Goal: Transaction & Acquisition: Subscribe to service/newsletter

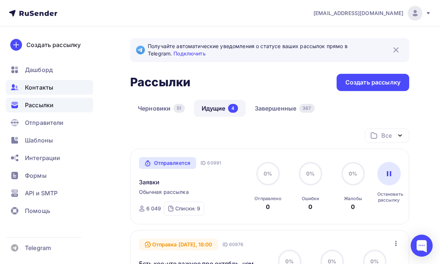
click at [37, 83] on span "Контакты" at bounding box center [39, 87] width 28 height 9
click at [40, 87] on span "Контакты" at bounding box center [39, 87] width 28 height 9
click at [54, 86] on div "Контакты" at bounding box center [49, 87] width 87 height 15
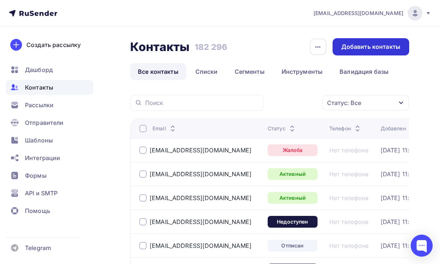
click at [370, 46] on div "Добавить контакты" at bounding box center [370, 47] width 59 height 8
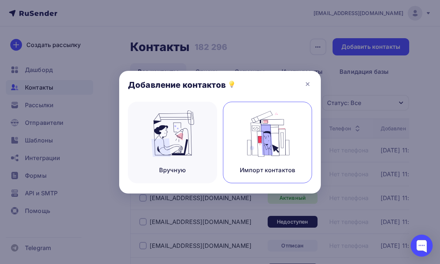
click at [251, 118] on img at bounding box center [267, 133] width 49 height 46
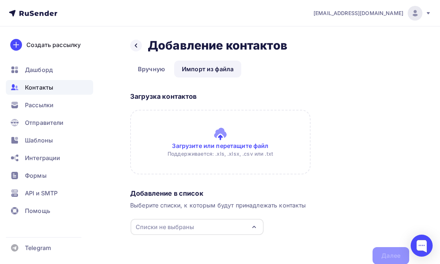
click at [215, 135] on input "file" at bounding box center [220, 142] width 180 height 65
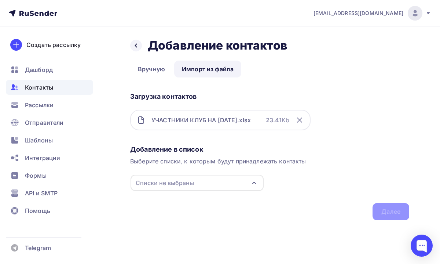
click at [243, 175] on div "Списки не выбраны" at bounding box center [197, 183] width 133 height 16
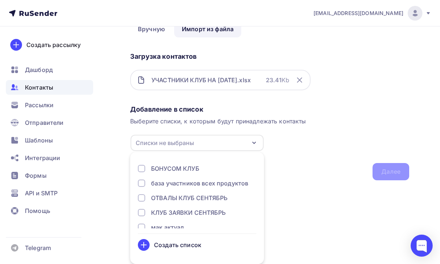
click at [188, 243] on div "Создать список" at bounding box center [177, 244] width 47 height 9
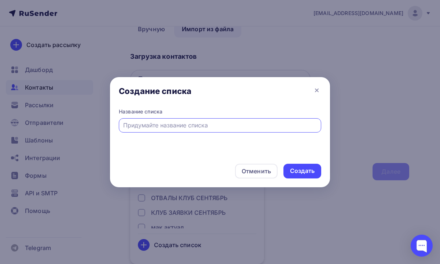
scroll to position [0, 0]
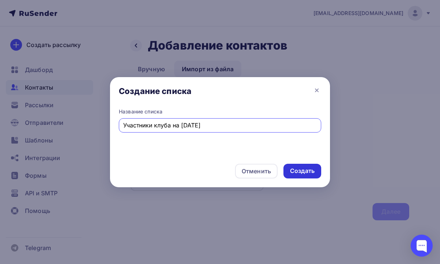
type input "Участники клуба на [DATE]"
click at [299, 173] on div "Создать" at bounding box center [302, 170] width 25 height 8
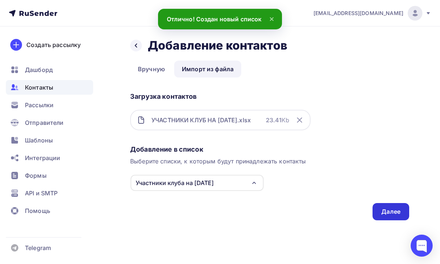
click at [385, 206] on div "Далее" at bounding box center [390, 211] width 37 height 17
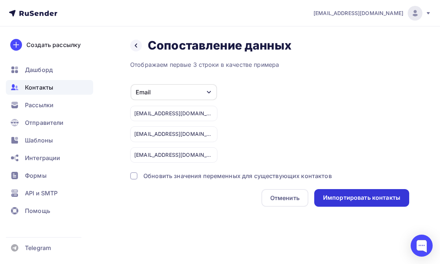
click at [336, 200] on div "Импортировать контакты" at bounding box center [361, 197] width 77 height 8
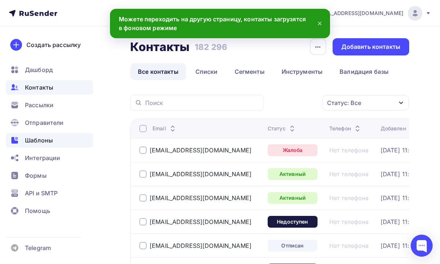
click at [58, 134] on div "Шаблоны" at bounding box center [49, 140] width 87 height 15
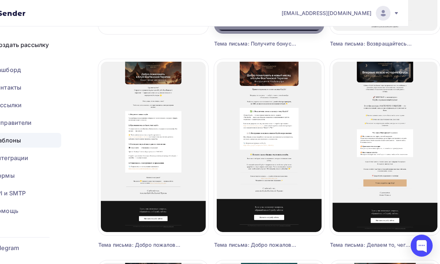
scroll to position [237, 32]
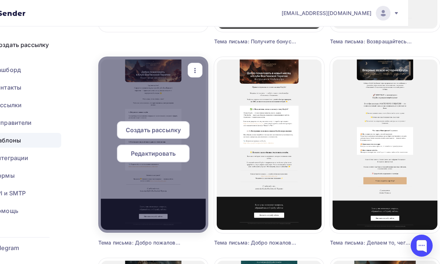
click at [160, 175] on div at bounding box center [153, 144] width 110 height 176
click at [161, 151] on span "Редактировать" at bounding box center [153, 153] width 45 height 9
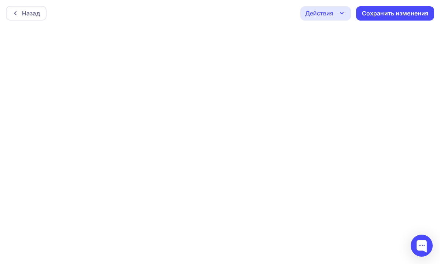
scroll to position [2, 0]
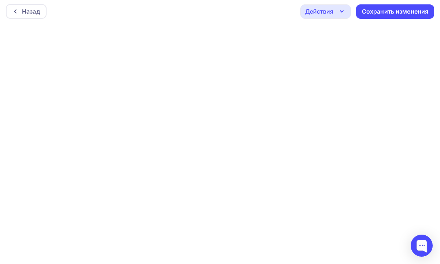
click at [341, 10] on icon "button" at bounding box center [341, 11] width 9 height 9
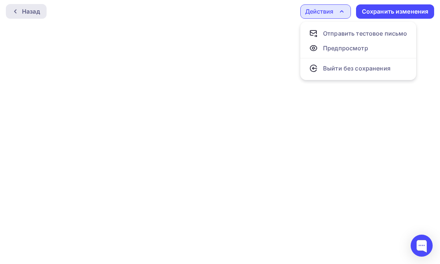
click at [38, 13] on div "Назад" at bounding box center [31, 11] width 18 height 9
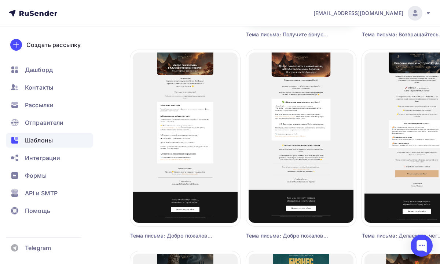
scroll to position [252, 0]
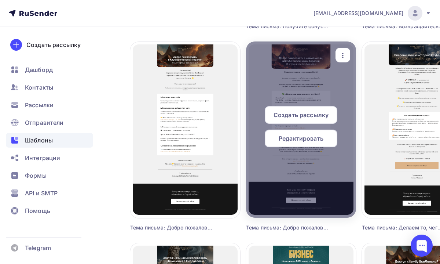
click at [313, 140] on span "Редактировать" at bounding box center [301, 138] width 45 height 9
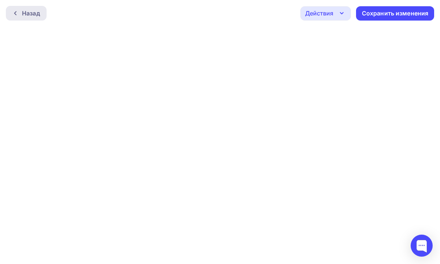
click at [35, 12] on div "Назад" at bounding box center [31, 13] width 18 height 9
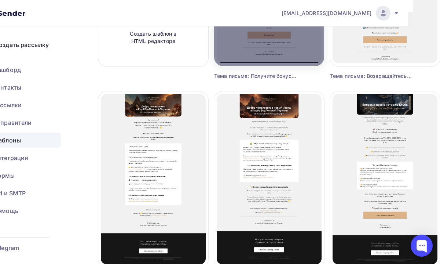
scroll to position [204, 32]
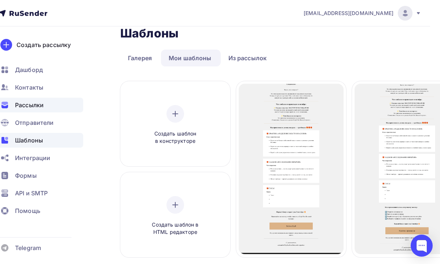
click at [57, 103] on div "Рассылки" at bounding box center [39, 105] width 87 height 15
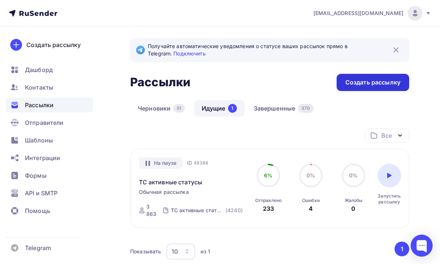
click at [344, 82] on div "Создать рассылку" at bounding box center [373, 82] width 73 height 17
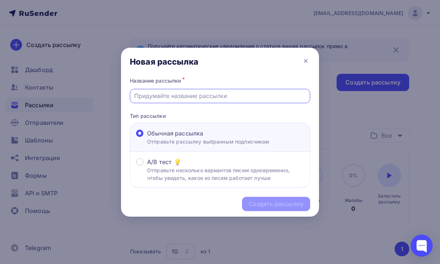
click at [213, 98] on input "text" at bounding box center [220, 95] width 172 height 9
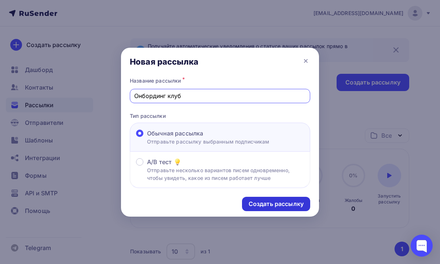
type input "Онбординг клуб"
click at [272, 201] on div "Создать рассылку" at bounding box center [276, 203] width 55 height 8
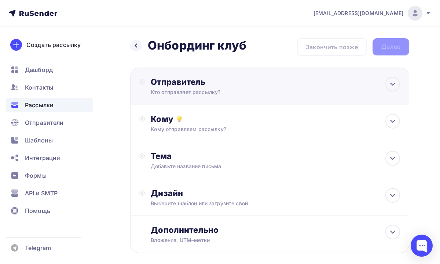
click at [285, 90] on div "Кто отправляет рассылку?" at bounding box center [222, 91] width 143 height 7
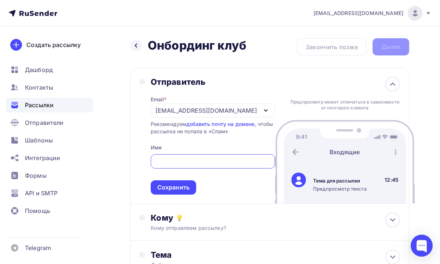
click at [213, 110] on div "[EMAIL_ADDRESS][DOMAIN_NAME]" at bounding box center [206, 110] width 102 height 9
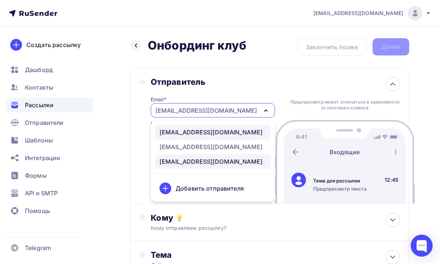
click at [199, 131] on div "[EMAIL_ADDRESS][DOMAIN_NAME]" at bounding box center [210, 132] width 103 height 9
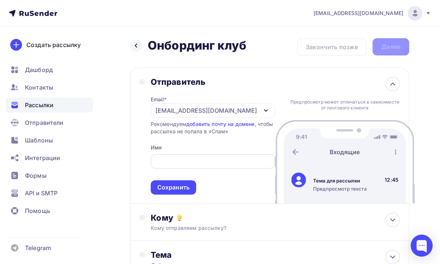
click at [170, 160] on input "text" at bounding box center [213, 161] width 116 height 9
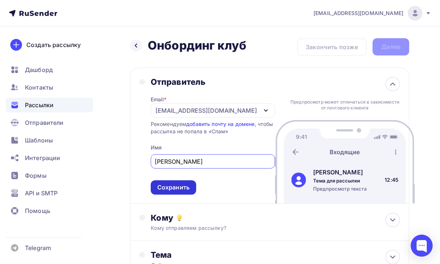
type input "[PERSON_NAME]"
click at [178, 185] on div "Сохранить" at bounding box center [173, 187] width 32 height 8
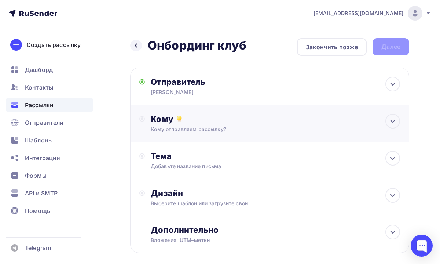
click at [210, 130] on div "Кому отправляем рассылку?" at bounding box center [263, 128] width 224 height 7
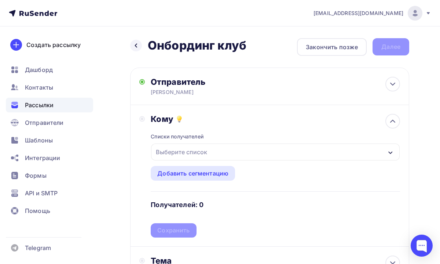
click at [211, 158] on div "Выберите список" at bounding box center [275, 151] width 249 height 17
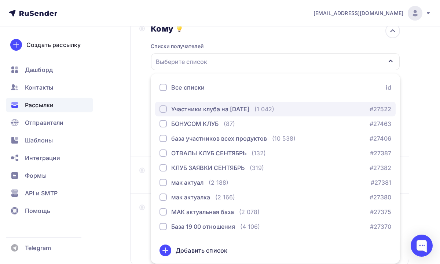
click at [162, 109] on div "button" at bounding box center [162, 108] width 7 height 7
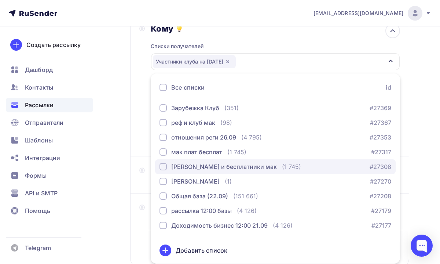
scroll to position [143, 0]
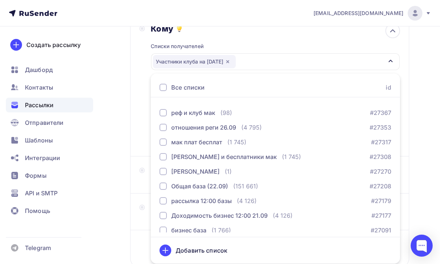
click at [410, 188] on div "Назад Онбординг клуб Онбординг клуб Закончить позже Далее Отправитель [PERSON_N…" at bounding box center [220, 125] width 440 height 378
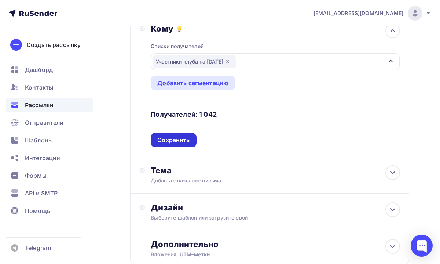
click at [184, 143] on div "Сохранить" at bounding box center [173, 140] width 32 height 8
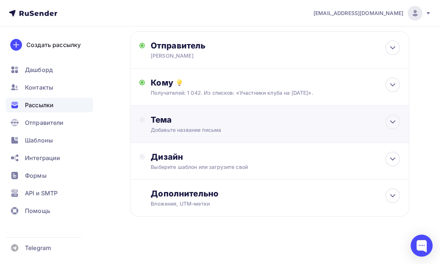
click at [200, 122] on div "Тема" at bounding box center [223, 119] width 145 height 10
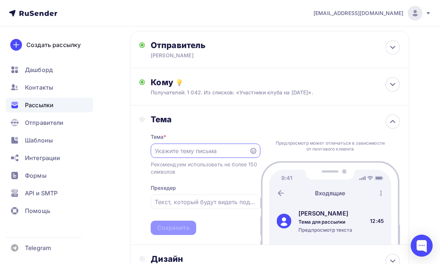
scroll to position [0, 0]
paste input "Добро пожаловать в новый месяц в Клубе ВсеЛенской Терапии! Инструкция по Клубу …"
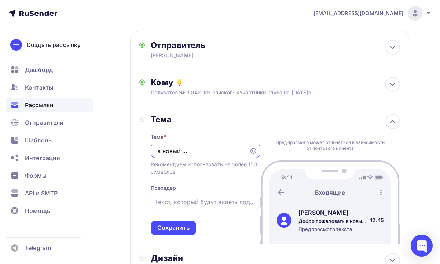
scroll to position [0, 69]
drag, startPoint x: 159, startPoint y: 150, endPoint x: 214, endPoint y: 153, distance: 54.7
click at [214, 153] on input "Добро пожаловать в новый месяц в Клубе ВсеЛенской Терапии! Инструкция по Клубу …" at bounding box center [200, 150] width 90 height 9
click at [221, 152] on input "Добро пожаловать в новый месяц в Клубе ВсеЛенской Терапии! Инструкция по Клубу …" at bounding box center [200, 150] width 90 height 9
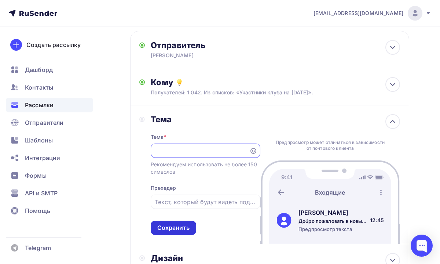
type input "Добро пожаловать в новый месяц в Клубе ВсеЛенской Терапии! Инструкция по Клубу …"
click at [187, 226] on div "Сохранить" at bounding box center [173, 227] width 32 height 8
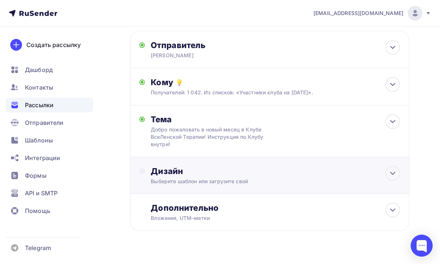
click at [201, 192] on div "Дизайн Выберите шаблон или загрузите свой" at bounding box center [269, 179] width 261 height 27
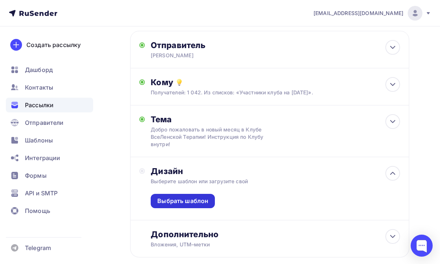
click at [197, 198] on div "Выбрать шаблон" at bounding box center [182, 201] width 51 height 8
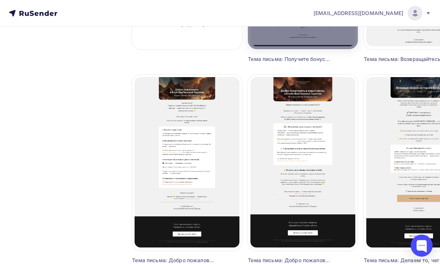
scroll to position [228, 0]
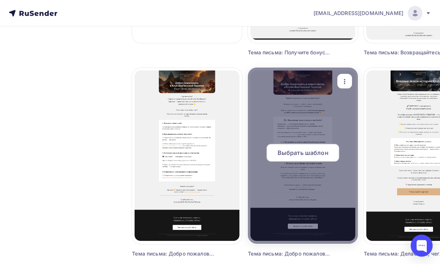
click at [300, 148] on span "Выбрать шаблон" at bounding box center [303, 152] width 51 height 9
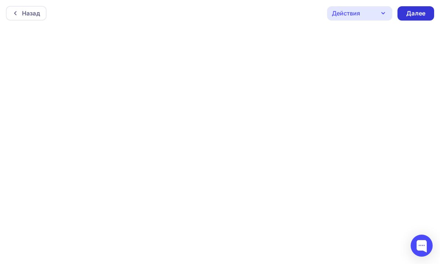
click at [415, 16] on div "Далее" at bounding box center [415, 13] width 19 height 8
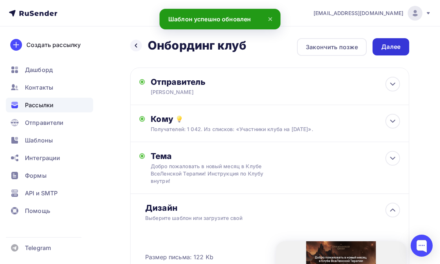
click at [391, 47] on div "Далее" at bounding box center [390, 47] width 19 height 8
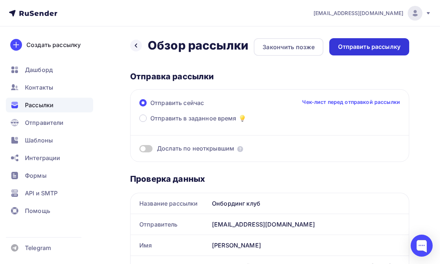
click at [358, 47] on div "Отправить рассылку" at bounding box center [369, 47] width 62 height 8
